Goal: Navigation & Orientation: Find specific page/section

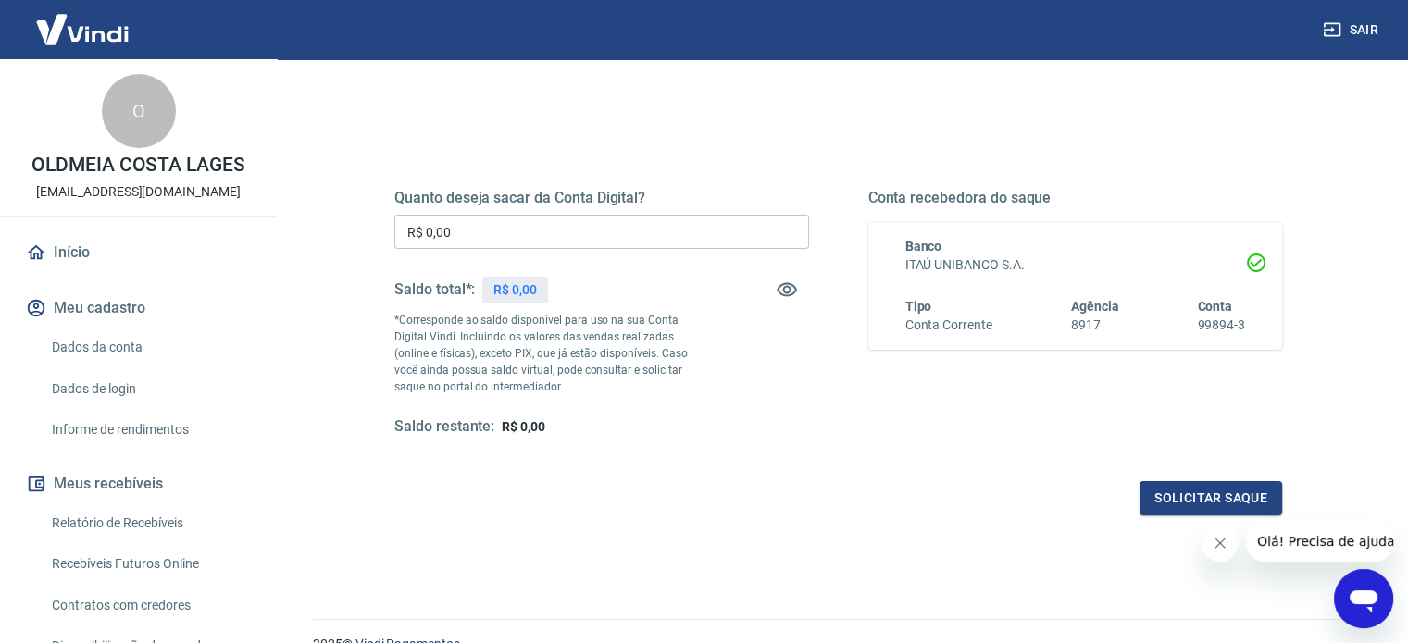
scroll to position [185, 0]
click at [70, 259] on link "Início" at bounding box center [138, 252] width 232 height 41
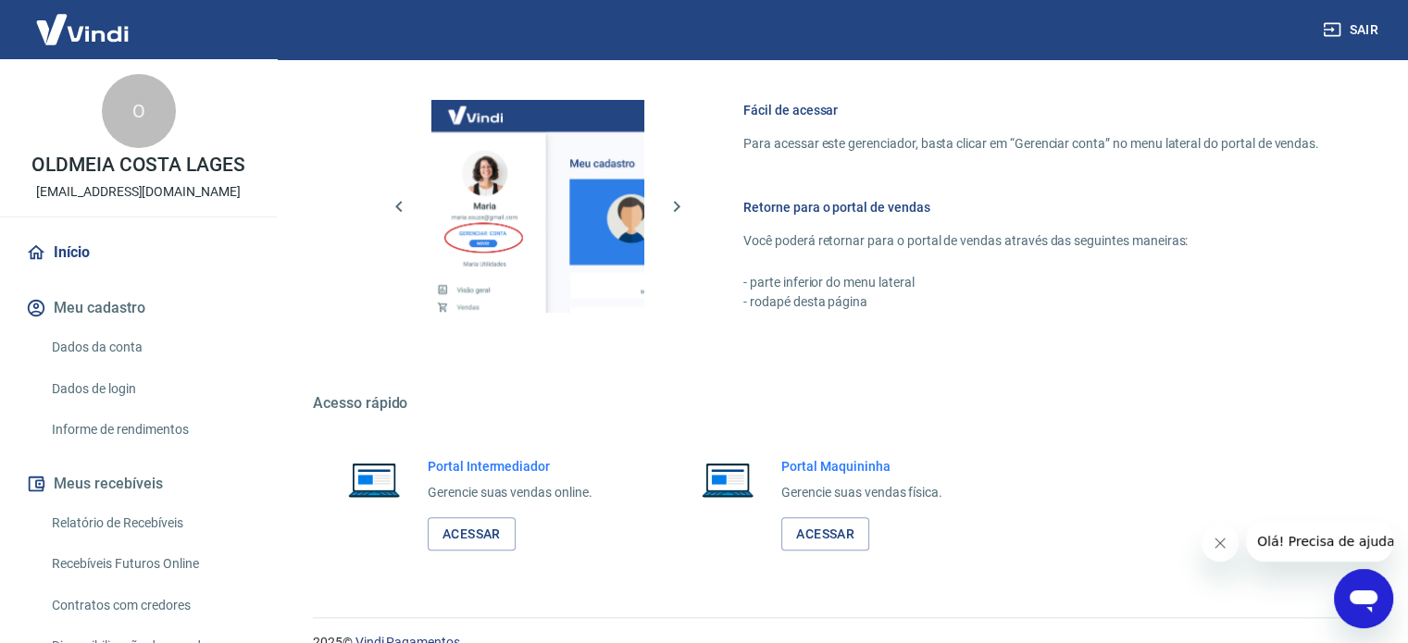
scroll to position [787, 0]
